Goal: Task Accomplishment & Management: Use online tool/utility

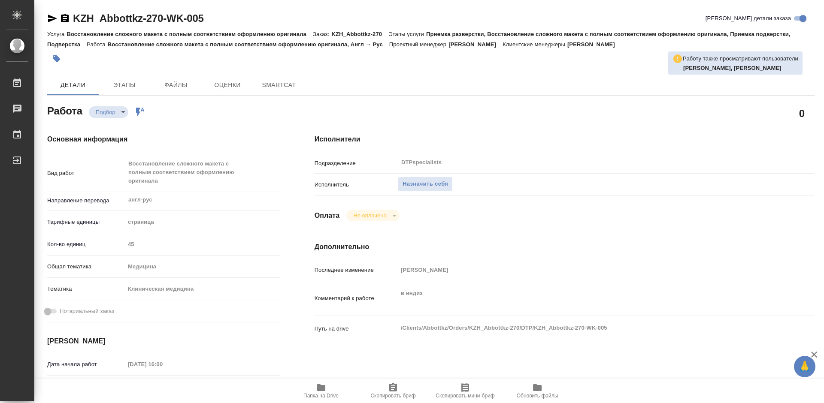
type textarea "x"
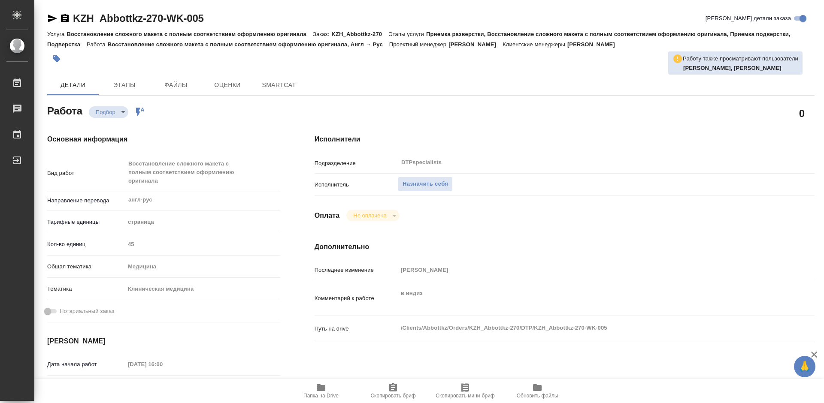
type textarea "x"
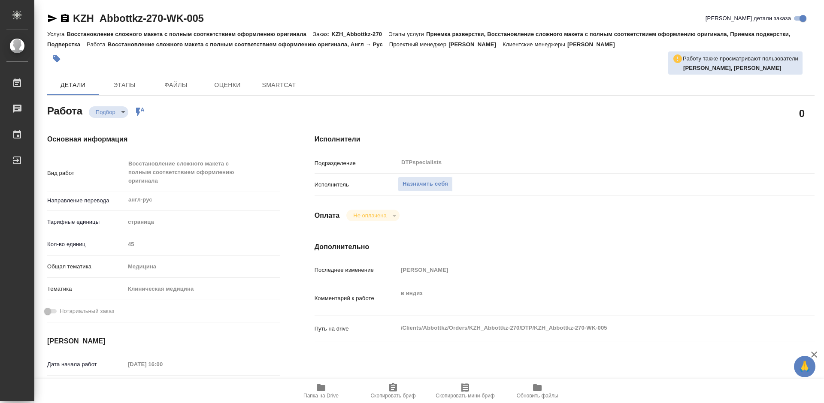
type textarea "x"
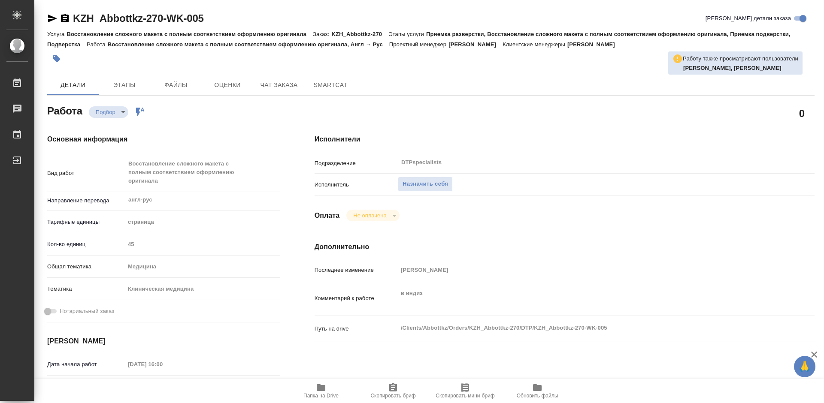
type textarea "x"
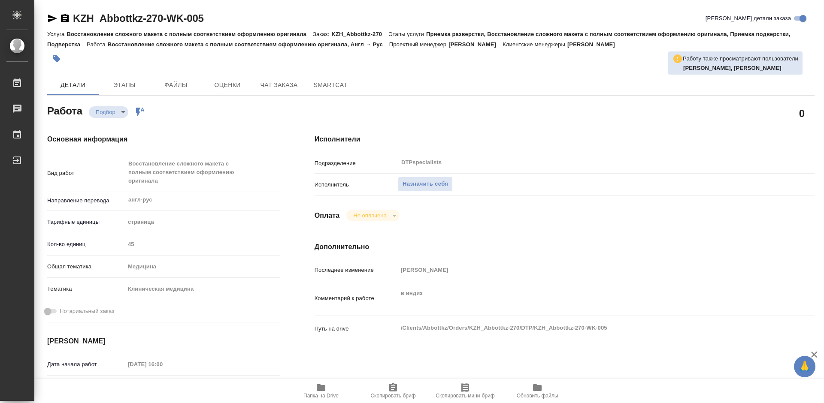
type textarea "x"
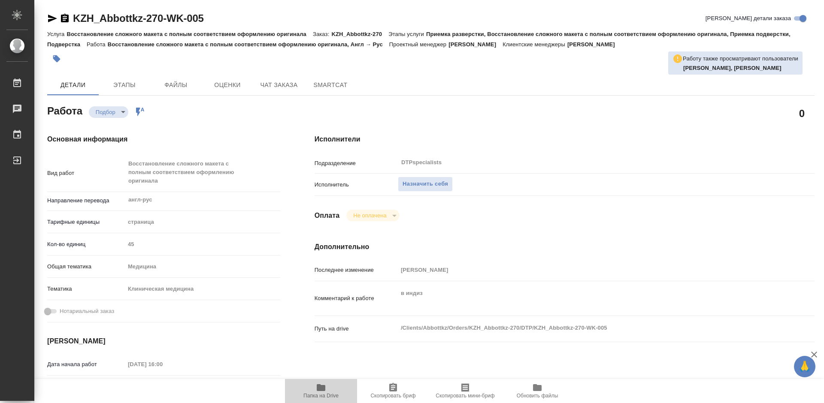
click at [326, 396] on span "Папка на Drive" at bounding box center [320, 396] width 35 height 6
